Goal: Transaction & Acquisition: Download file/media

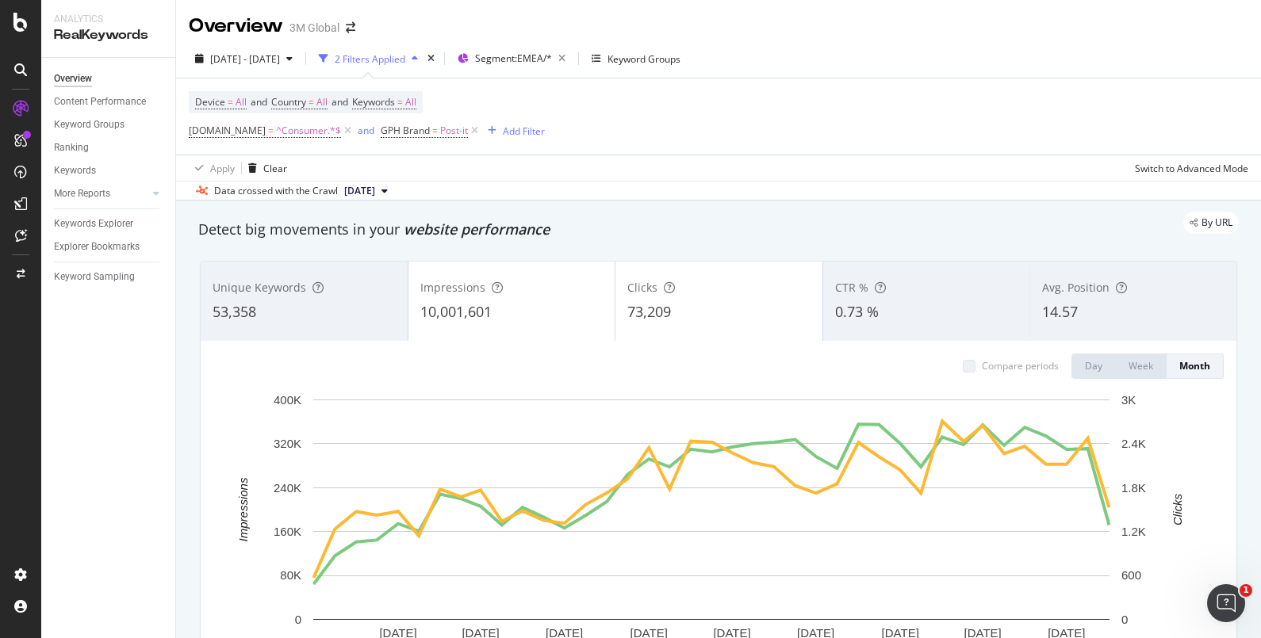
scroll to position [93, 0]
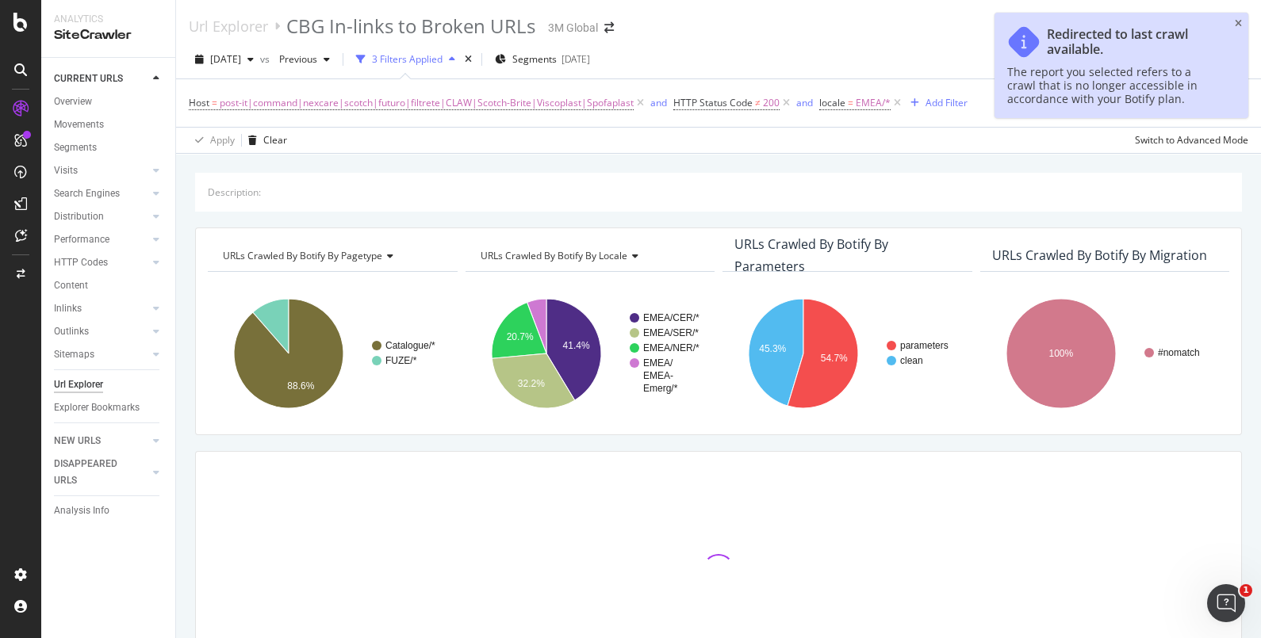
click at [24, 142] on icon at bounding box center [20, 140] width 13 height 13
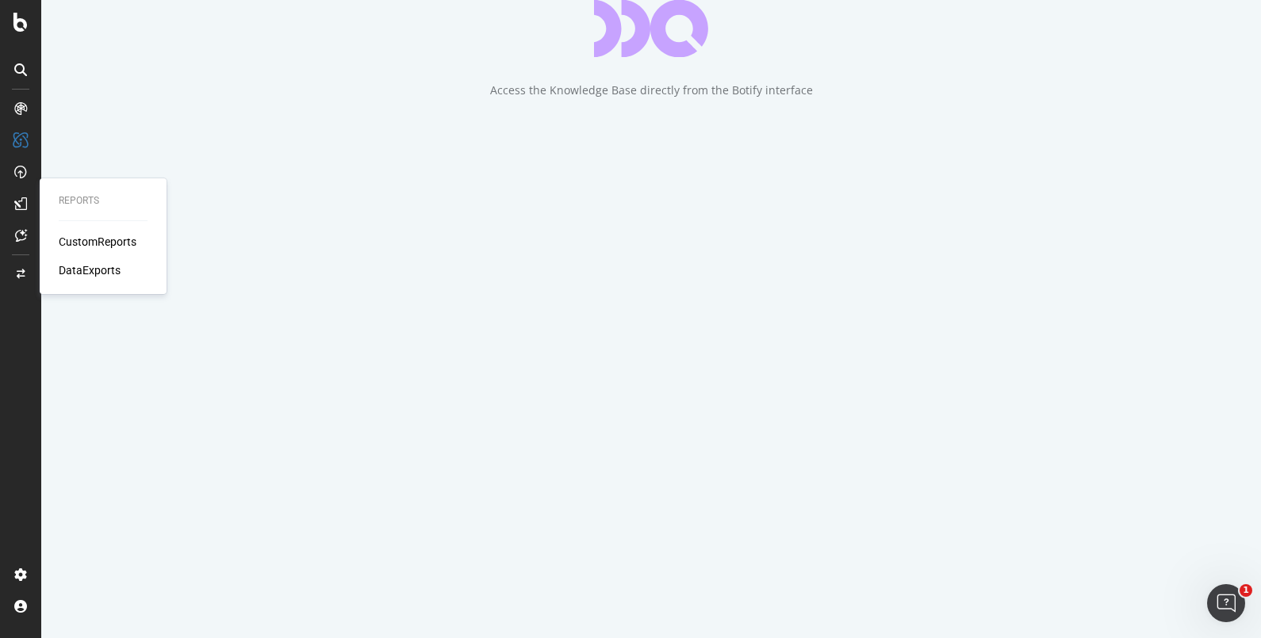
click at [111, 272] on div "DataExports" at bounding box center [90, 270] width 62 height 16
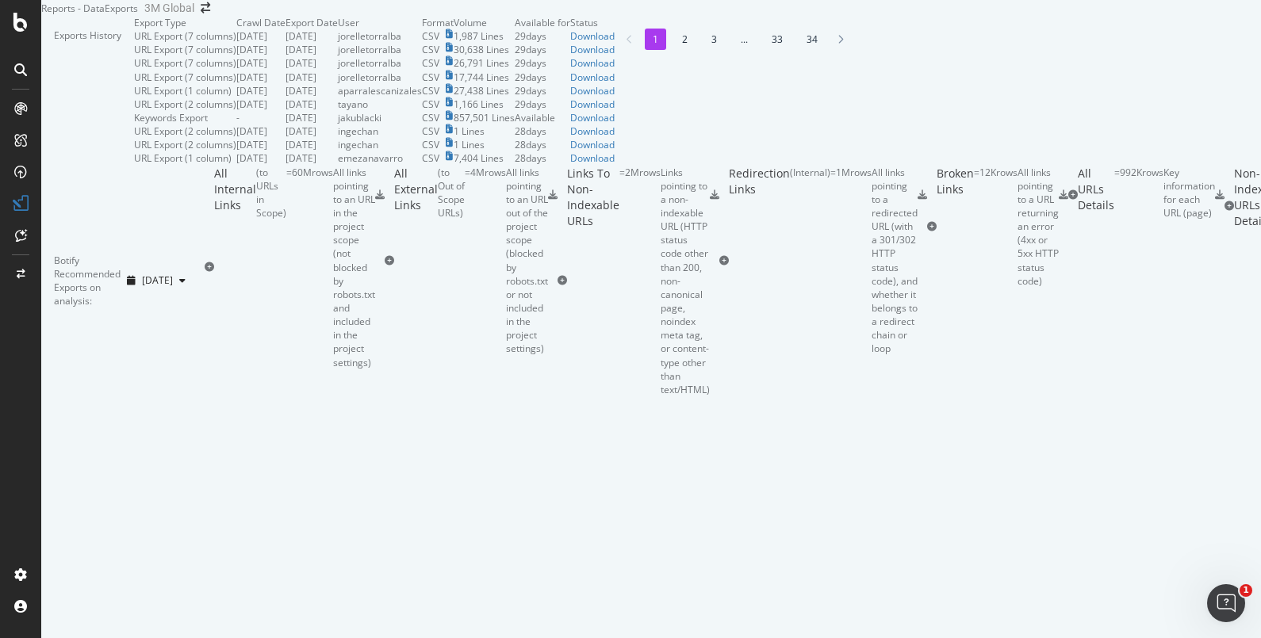
click at [674, 50] on li "2" at bounding box center [684, 39] width 21 height 21
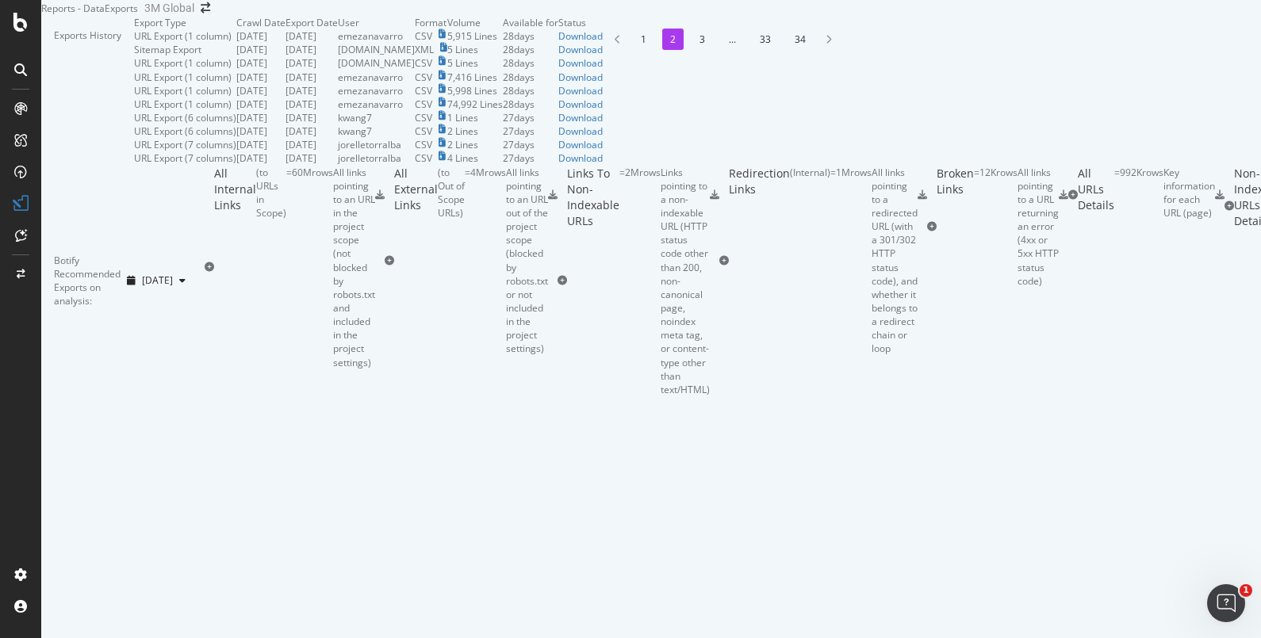
click at [692, 50] on li "3" at bounding box center [702, 39] width 21 height 21
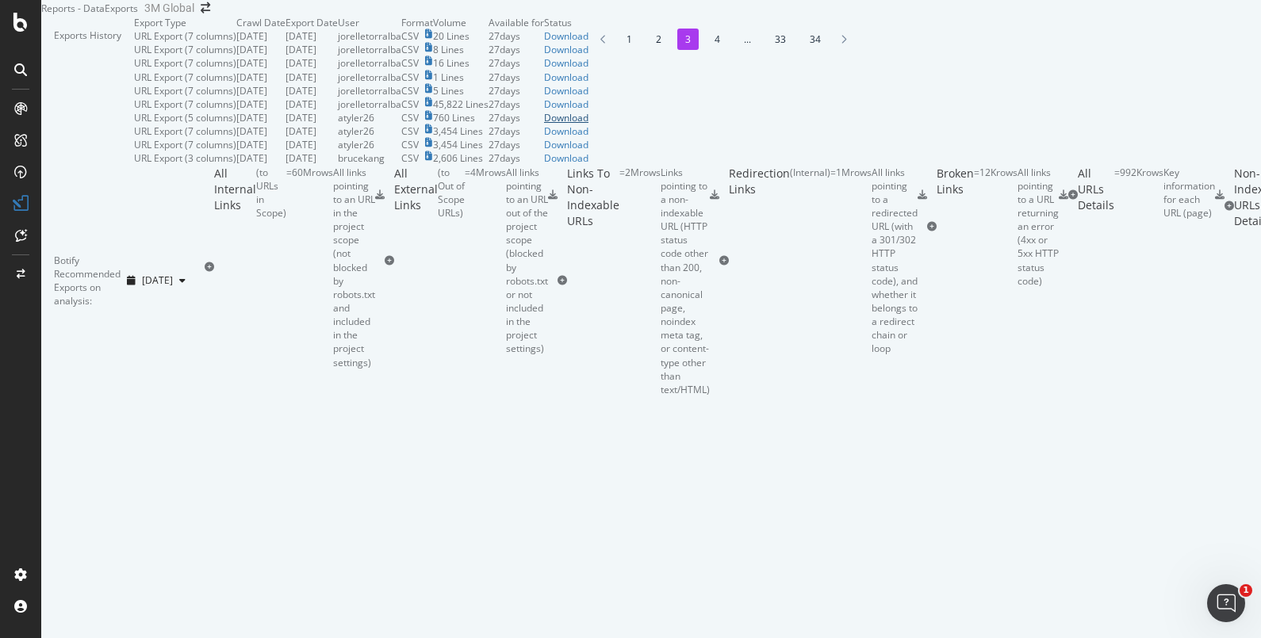
click at [588, 125] on div "Download" at bounding box center [566, 117] width 44 height 13
click at [588, 138] on div "Download" at bounding box center [566, 131] width 44 height 13
click at [588, 138] on td "Download" at bounding box center [566, 131] width 44 height 13
click at [588, 138] on div "Download" at bounding box center [566, 131] width 44 height 13
